Goal: Information Seeking & Learning: Learn about a topic

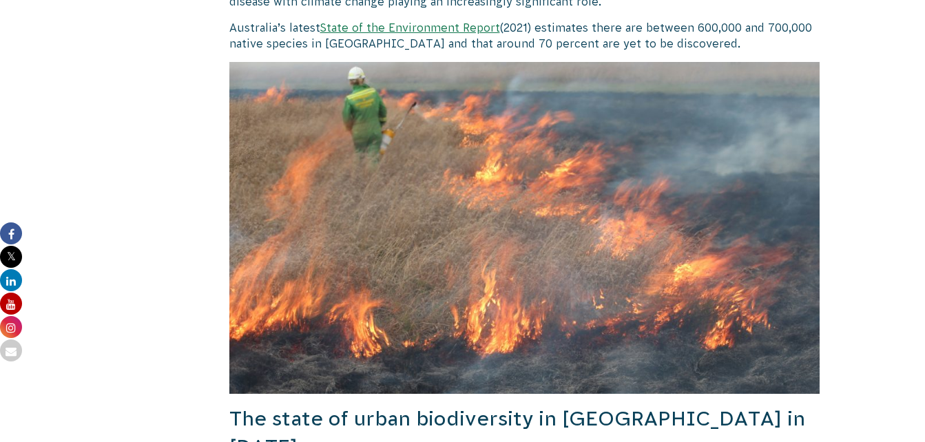
click at [608, 177] on img at bounding box center [524, 228] width 591 height 332
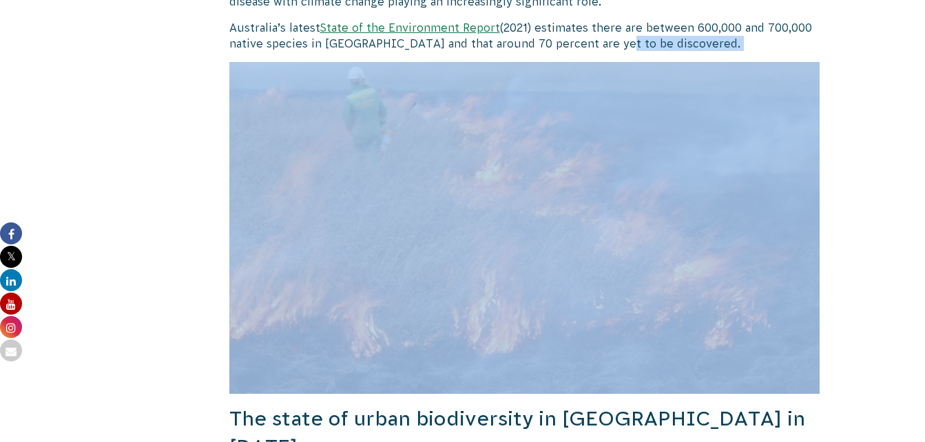
drag, startPoint x: 652, startPoint y: 45, endPoint x: 717, endPoint y: 353, distance: 314.9
copy div "discovered."
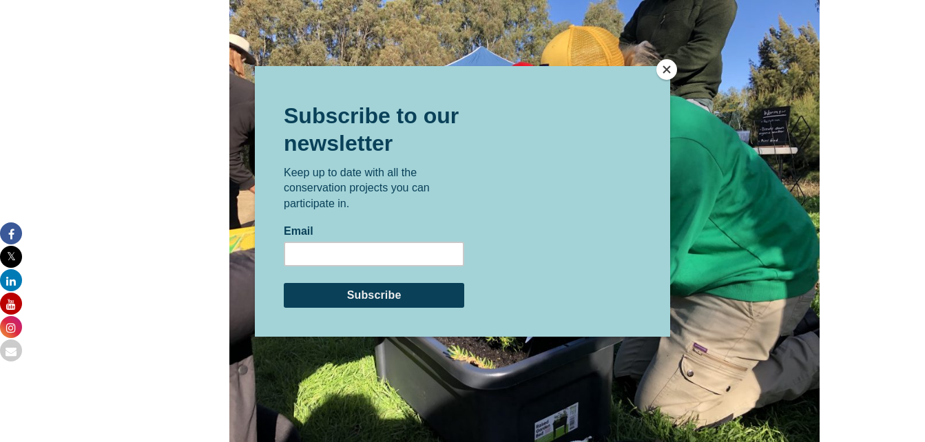
scroll to position [2179, 0]
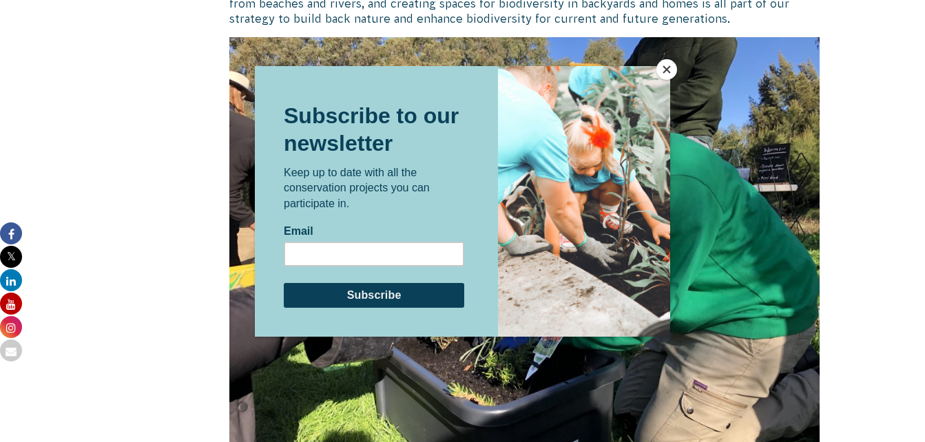
click at [664, 73] on button "Close" at bounding box center [667, 69] width 21 height 21
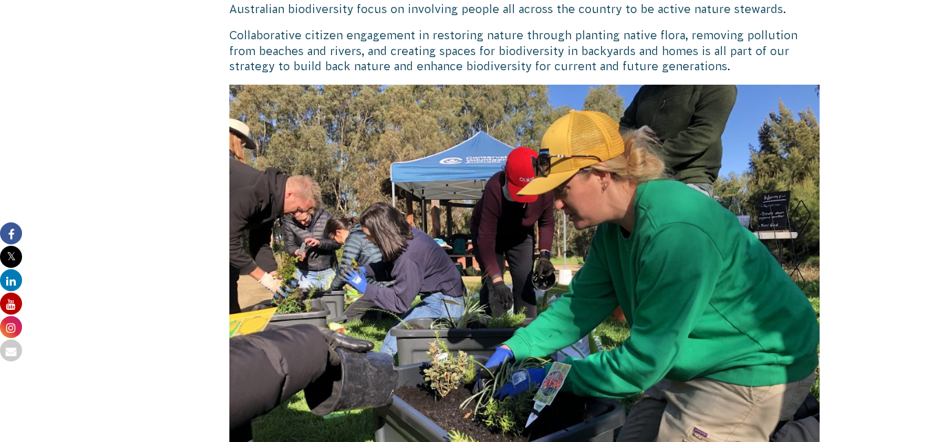
scroll to position [2104, 0]
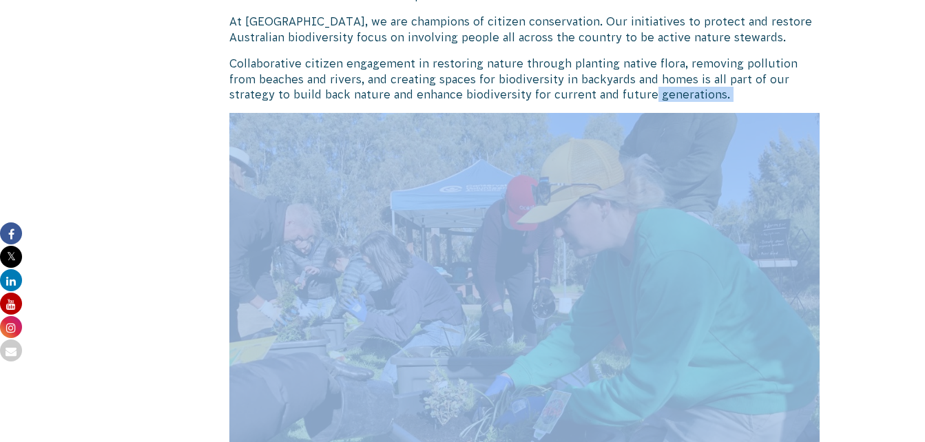
drag, startPoint x: 586, startPoint y: 62, endPoint x: 701, endPoint y: 265, distance: 233.2
copy div "generations."
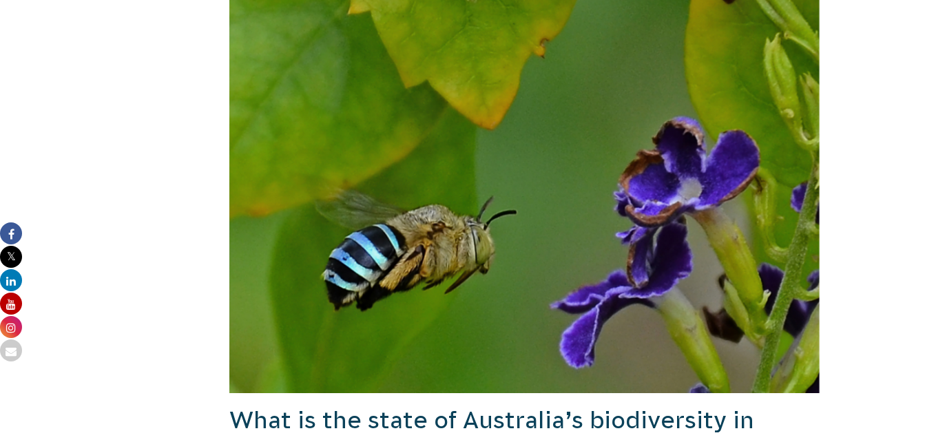
scroll to position [526, 0]
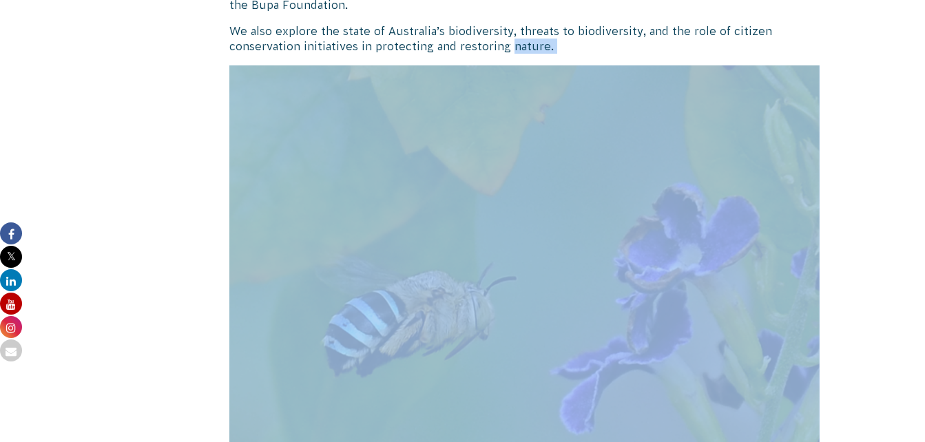
drag, startPoint x: 509, startPoint y: 48, endPoint x: 640, endPoint y: 305, distance: 288.4
copy div "nature."
